Goal: Information Seeking & Learning: Learn about a topic

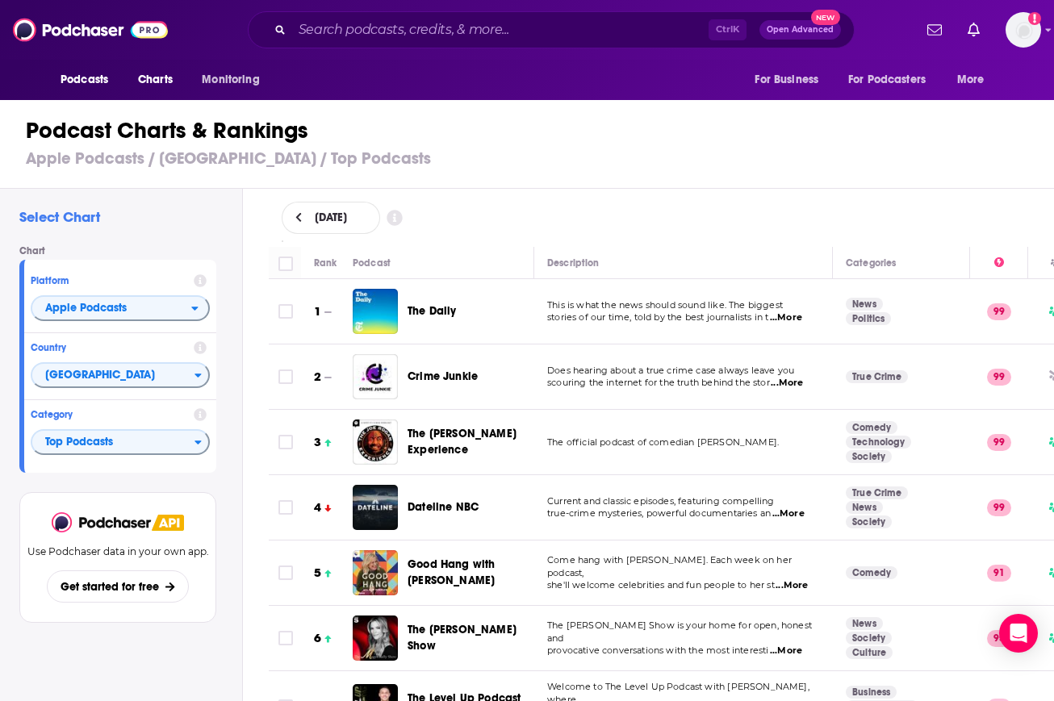
scroll to position [1239, 0]
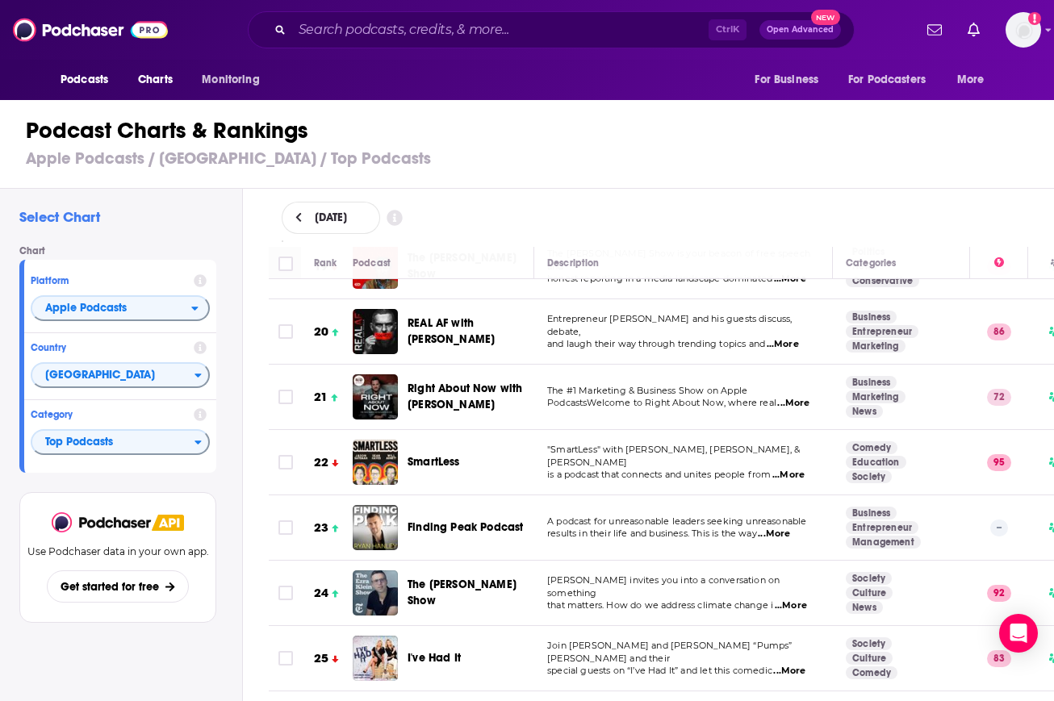
click at [163, 78] on span "Charts" at bounding box center [155, 80] width 35 height 23
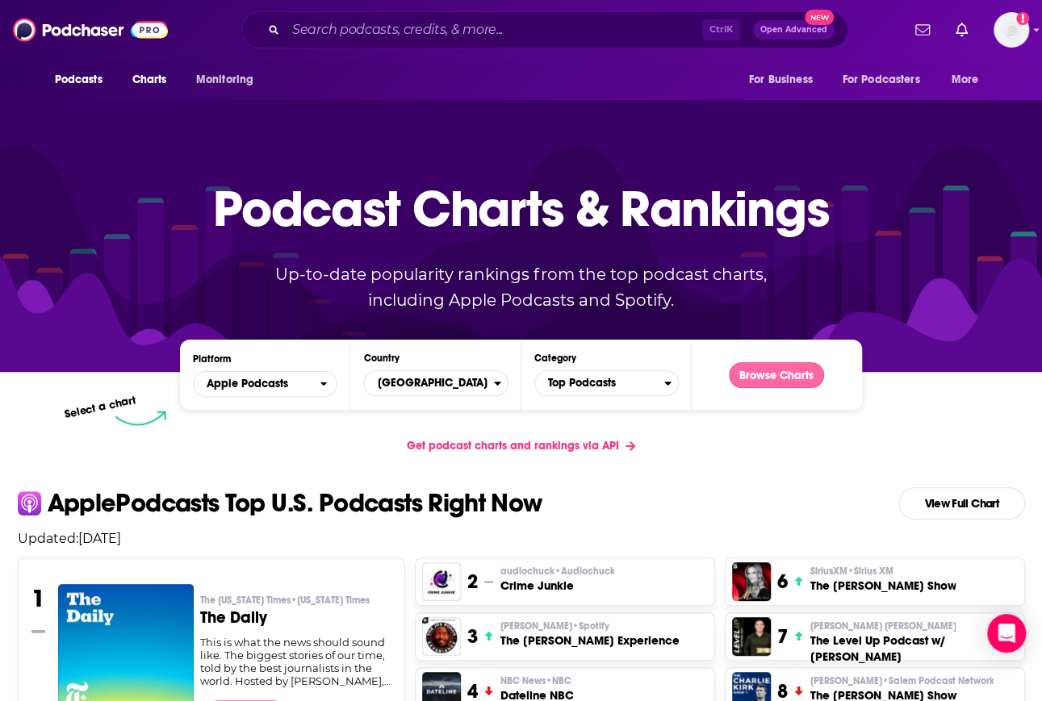
click at [767, 380] on button "Browse Charts" at bounding box center [776, 375] width 95 height 26
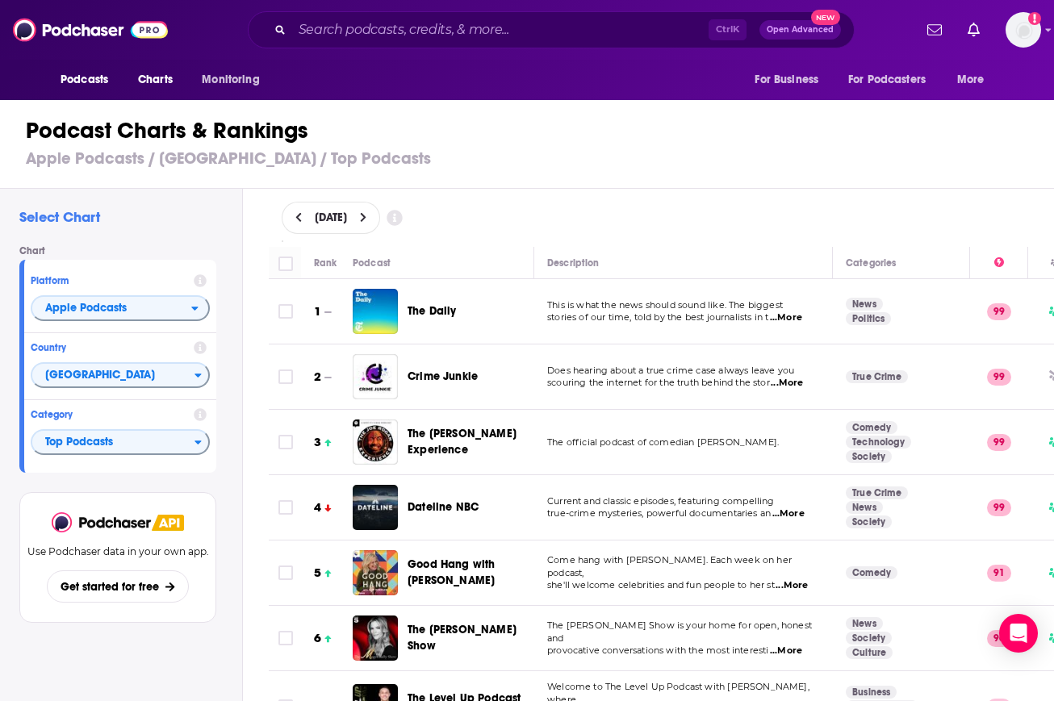
click at [976, 196] on div "[DATE]" at bounding box center [662, 218] width 812 height 58
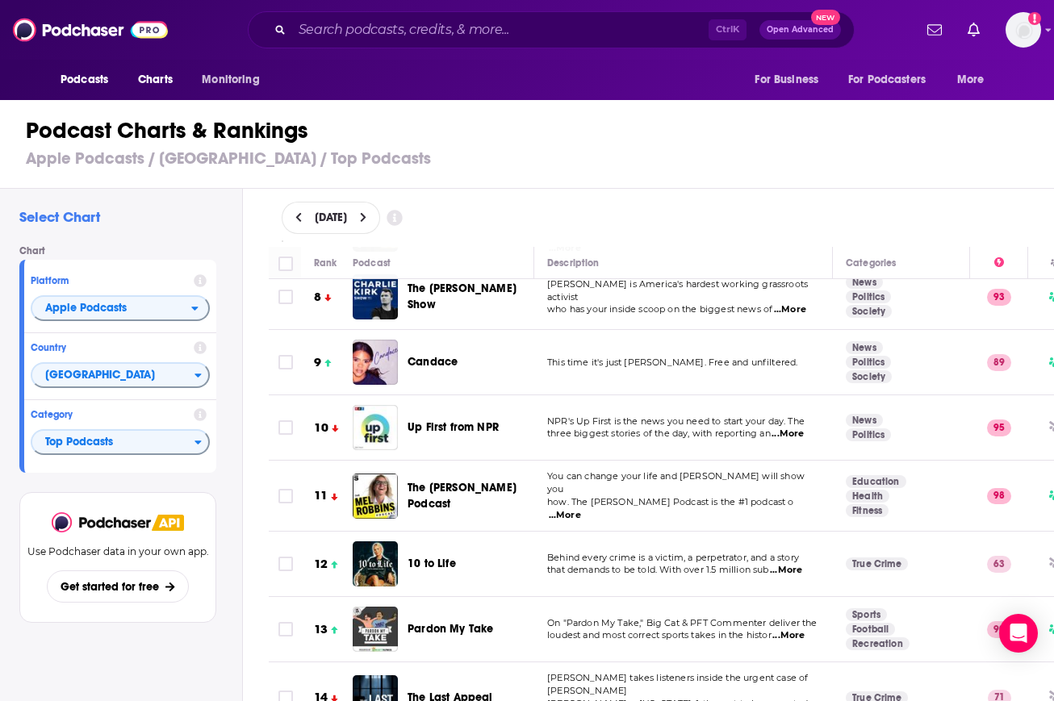
scroll to position [427, 0]
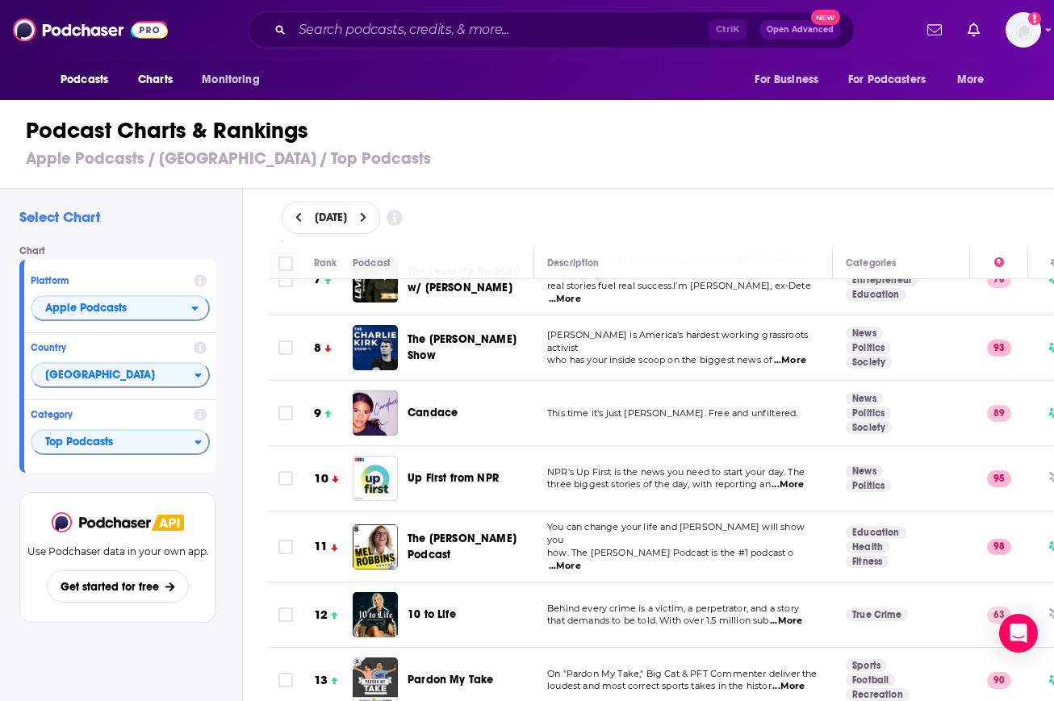
click at [1004, 178] on div "Podcast Charts & Rankings Apple Podcasts / [GEOGRAPHIC_DATA] / Top Podcasts" at bounding box center [533, 143] width 1067 height 92
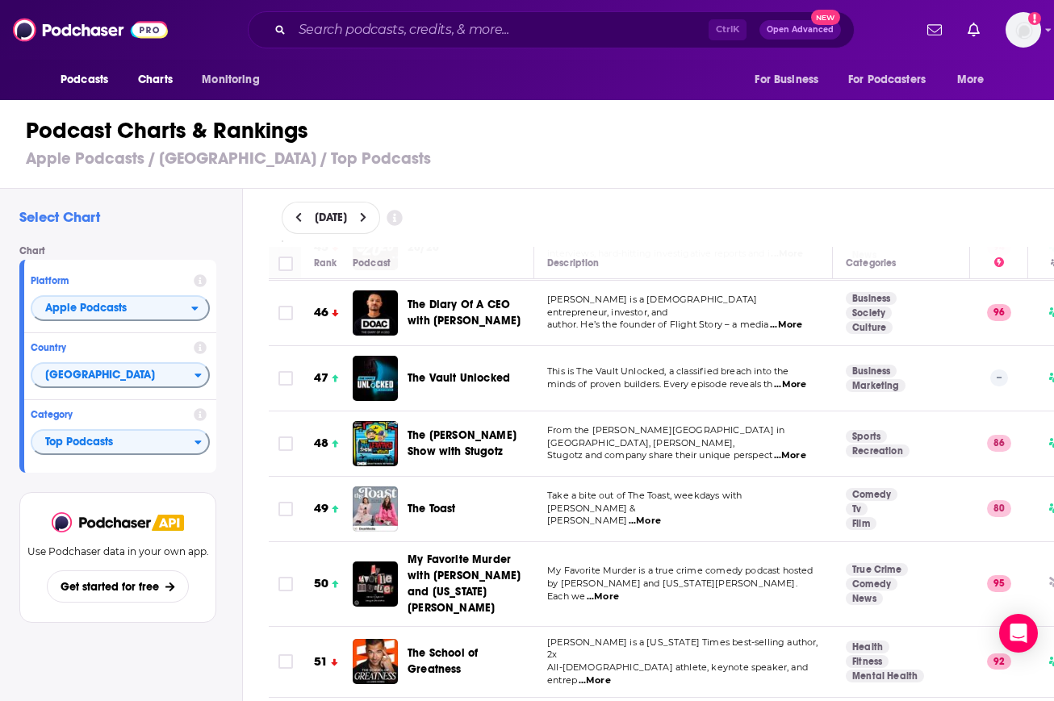
scroll to position [2998, 0]
click at [157, 81] on span "Charts" at bounding box center [155, 80] width 35 height 23
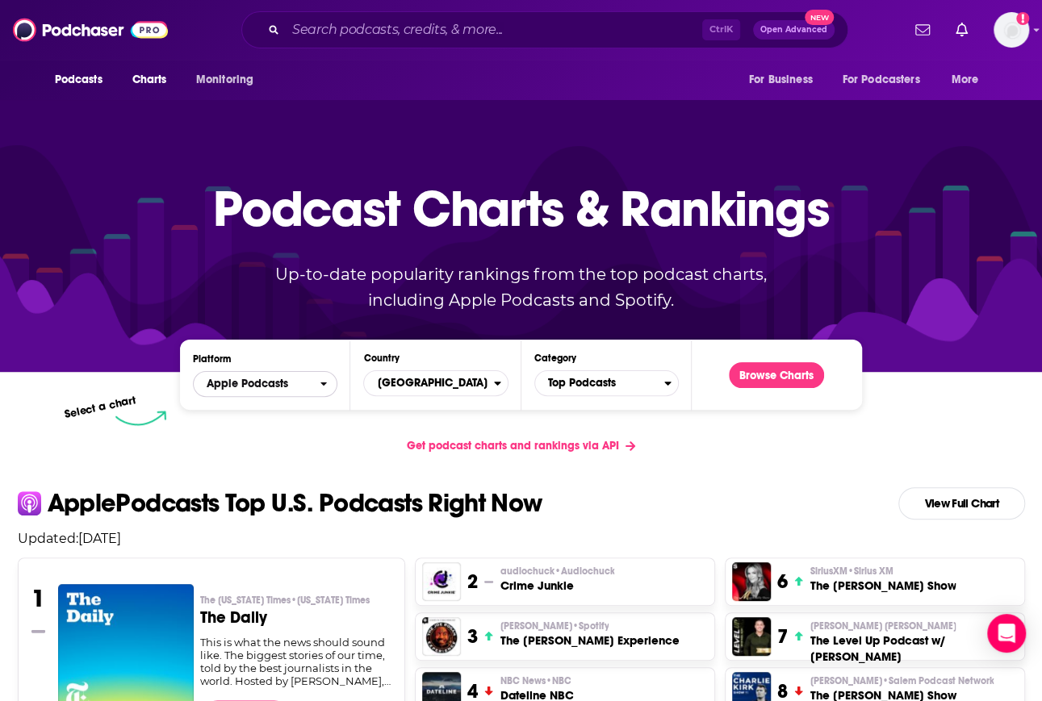
click at [248, 385] on span "Apple Podcasts" at bounding box center [247, 383] width 81 height 11
click at [254, 438] on div "Spotify" at bounding box center [265, 433] width 132 height 19
click at [996, 387] on div "Platform Spotify Country [GEOGRAPHIC_DATA] Category Top Podcasts Browse Charts …" at bounding box center [521, 376] width 1033 height 99
click at [763, 380] on button "Browse Charts" at bounding box center [776, 375] width 95 height 26
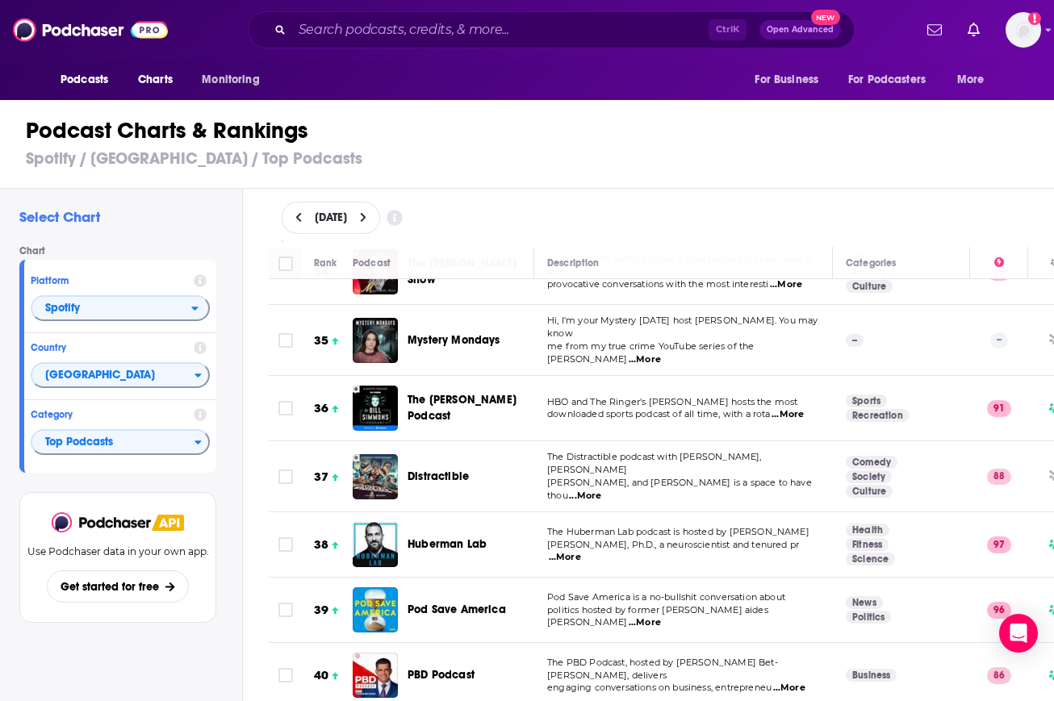
click at [538, 282] on td "The [PERSON_NAME] Show is your home for open, honest and provocative conversati…" at bounding box center [683, 272] width 299 height 65
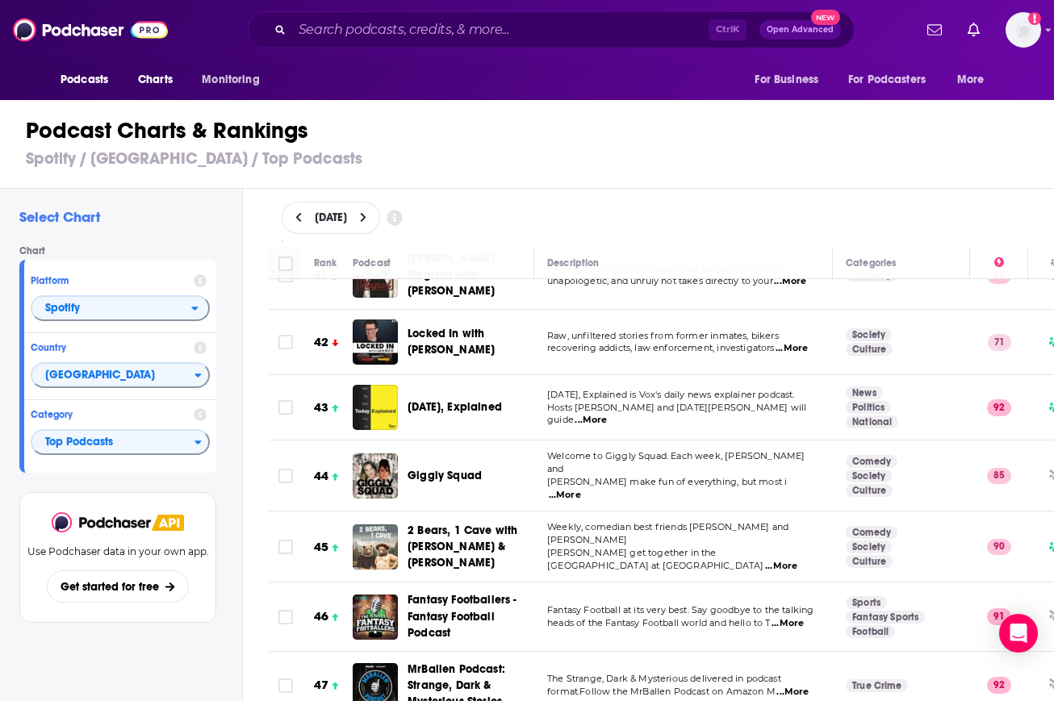
scroll to position [2671, 0]
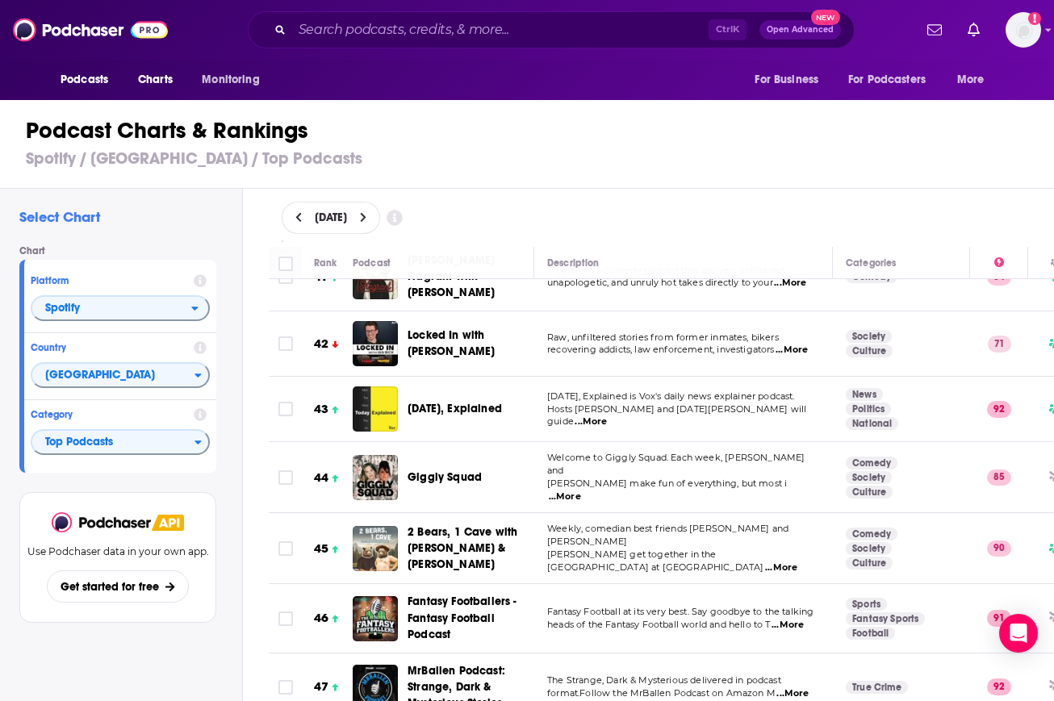
click at [995, 178] on div "Podcast Charts & Rankings Spotify / [GEOGRAPHIC_DATA] / Top Podcasts" at bounding box center [533, 143] width 1067 height 92
click at [200, 41] on div "Ctrl K Open Advanced New" at bounding box center [551, 29] width 724 height 37
click at [73, 179] on div "Podcast Charts & Rankings Spotify / [GEOGRAPHIC_DATA] / Top Podcasts" at bounding box center [533, 143] width 1067 height 92
